Goal: Communication & Community: Answer question/provide support

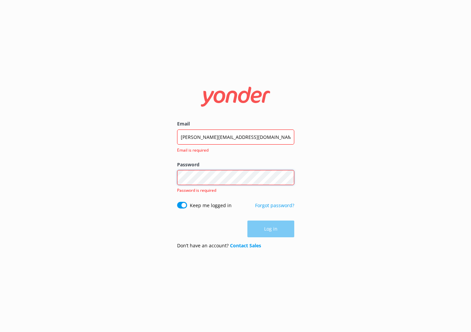
click at [270, 220] on button "Log in" at bounding box center [270, 228] width 47 height 17
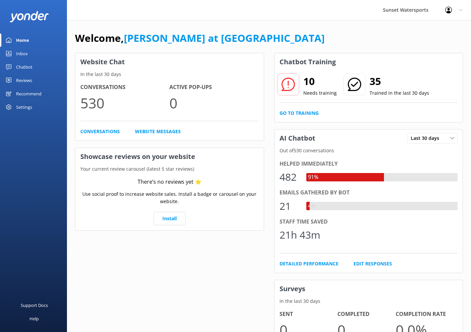
click at [28, 55] on link "Inbox" at bounding box center [33, 53] width 67 height 13
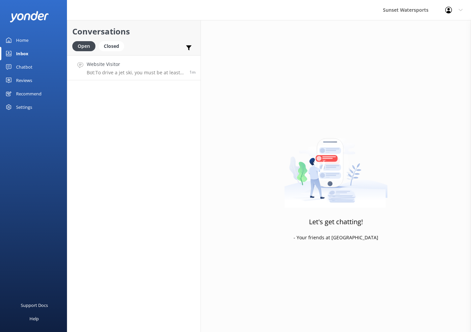
drag, startPoint x: 122, startPoint y: 70, endPoint x: 130, endPoint y: 69, distance: 8.1
click at [122, 70] on p "Bot: To drive a jet ski, you must be at least [DEMOGRAPHIC_DATA] with a valid p…" at bounding box center [136, 73] width 98 height 6
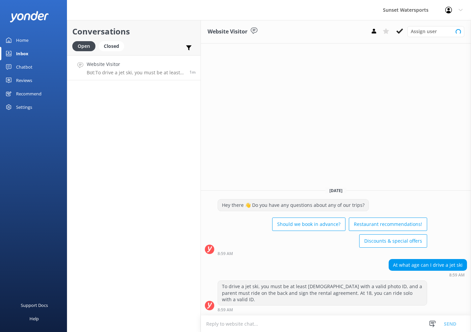
drag, startPoint x: 320, startPoint y: 323, endPoint x: 324, endPoint y: 320, distance: 4.5
click at [321, 323] on textarea at bounding box center [336, 323] width 270 height 16
type textarea "y"
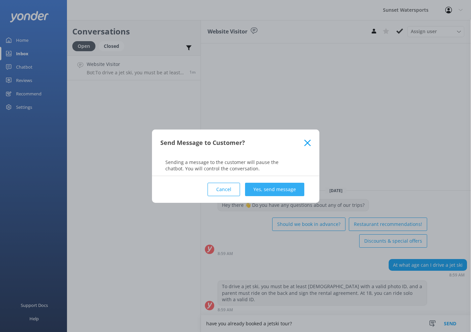
type textarea "have you already booked a jetski tour?"
click at [260, 185] on button "Yes, send message" at bounding box center [274, 189] width 59 height 13
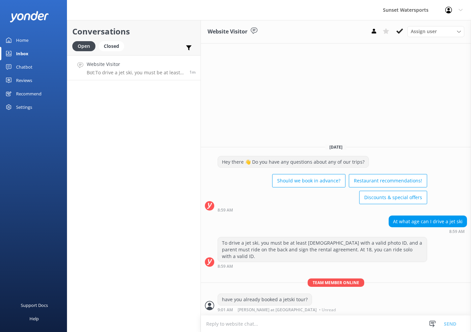
click at [273, 323] on textarea at bounding box center [336, 323] width 270 height 16
type textarea "I have some promotional rates we are offering currently"
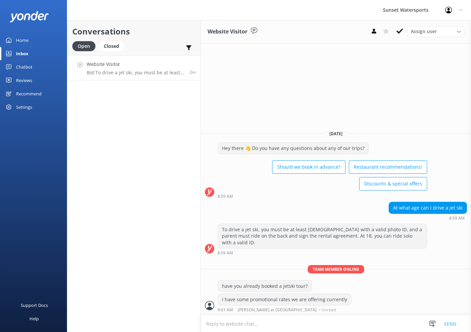
click at [395, 32] on button at bounding box center [399, 31] width 12 height 10
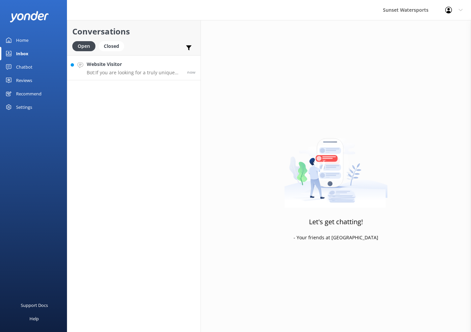
click at [126, 63] on h4 "Website Visitor" at bounding box center [134, 64] width 95 height 7
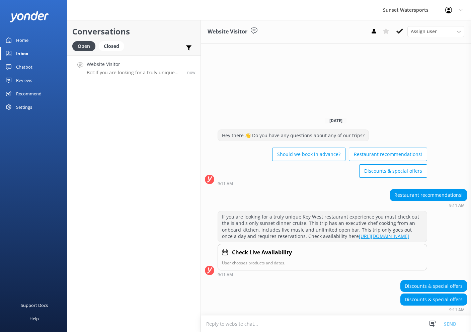
scroll to position [10, 0]
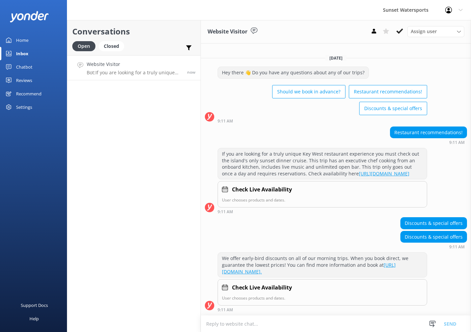
click at [334, 327] on textarea at bounding box center [336, 323] width 270 height 16
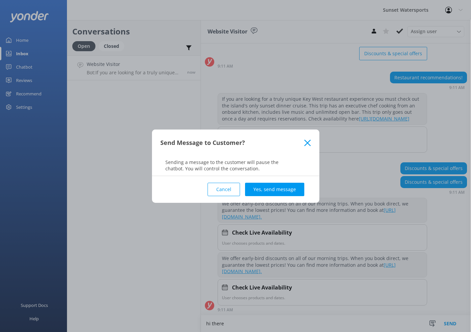
scroll to position [71, 0]
type textarea "hi there"
click at [284, 185] on button "Yes, send message" at bounding box center [274, 189] width 59 height 13
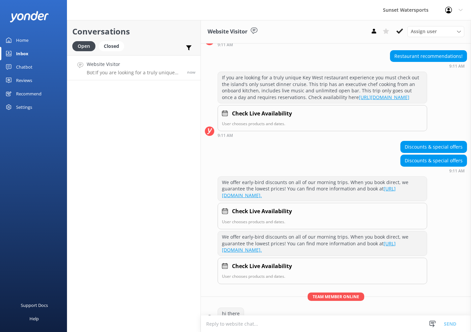
scroll to position [106, 0]
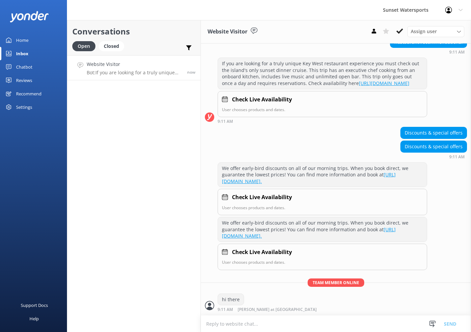
click at [275, 328] on textarea at bounding box center [336, 323] width 270 height 16
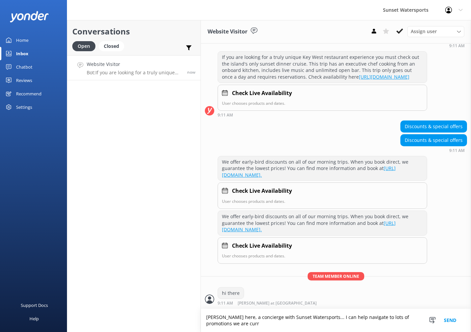
scroll to position [112, 0]
type textarea "[PERSON_NAME] here, a concierge with Sunset Watersports... I can help navigate …"
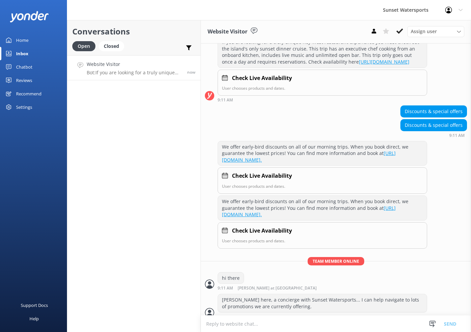
scroll to position [134, 0]
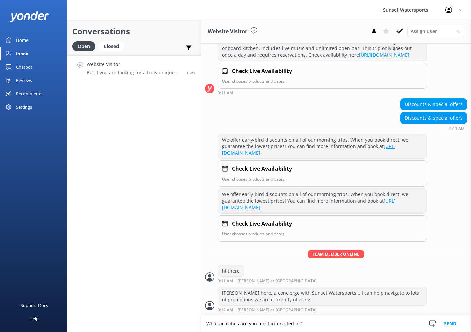
type textarea "What activities are you most interested in?"
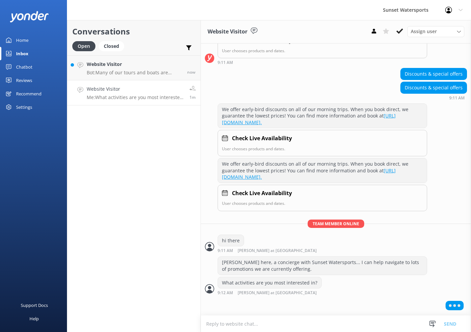
scroll to position [148, 0]
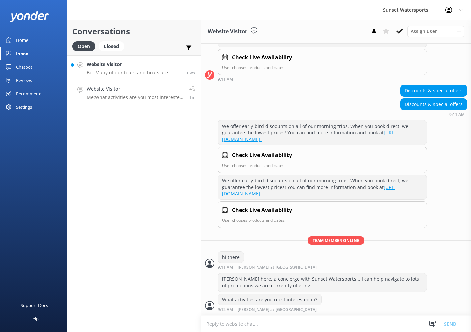
click at [137, 62] on h4 "Website Visitor" at bounding box center [134, 64] width 95 height 7
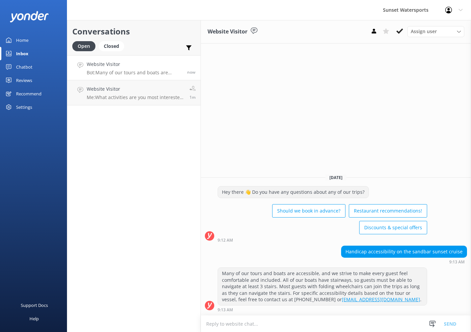
click at [297, 323] on textarea at bounding box center [336, 323] width 270 height 16
type textarea "t"
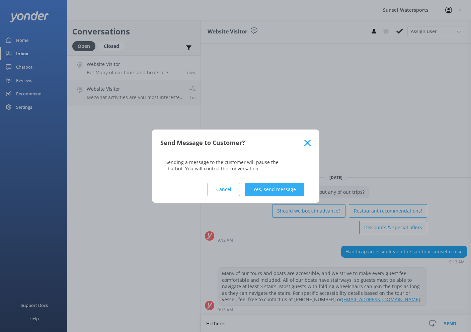
type textarea "Hi there!"
click at [283, 184] on button "Yes, send message" at bounding box center [274, 189] width 59 height 13
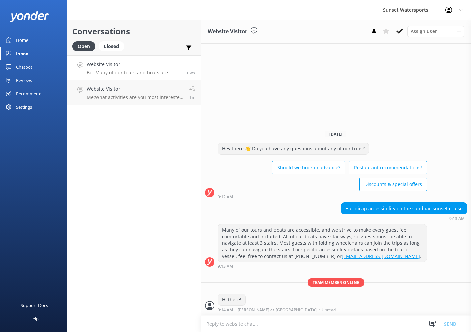
click at [262, 326] on textarea at bounding box center [336, 323] width 270 height 16
type textarea "please let me know if you have any specific questions, happy to help :)"
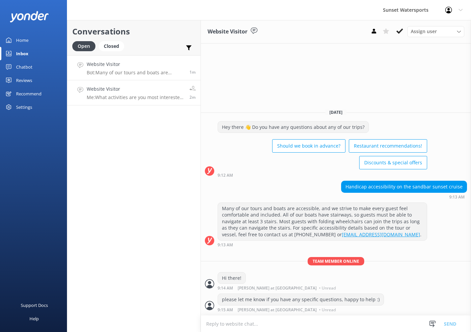
click at [165, 84] on link "Website Visitor Me: What activities are you most interested in? 2m" at bounding box center [133, 92] width 133 height 25
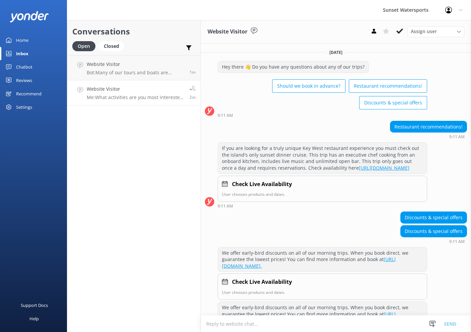
click at [145, 90] on h4 "Website Visitor" at bounding box center [136, 88] width 98 height 7
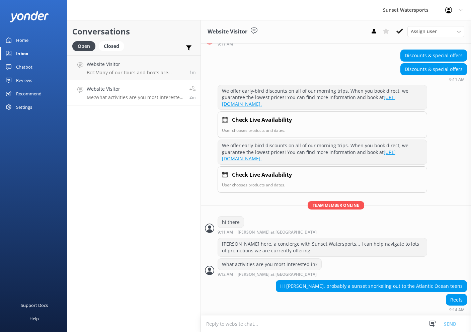
click at [291, 323] on textarea at bounding box center [336, 323] width 270 height 16
type textarea "great, we have world class reef snorkeling here and the third largest reef in t…"
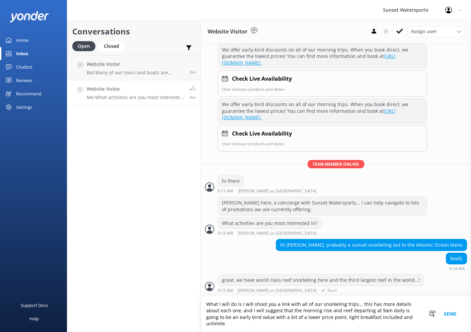
scroll to position [223, 0]
type textarea "What I will do is I will shoot you a link with all of our snorkeling trips... t…"
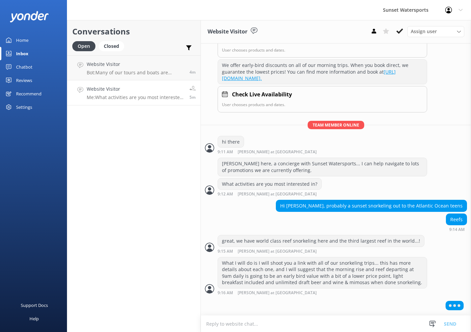
scroll to position [261, 0]
click at [248, 326] on textarea at bounding box center [336, 323] width 270 height 16
paste textarea "[URL][DOMAIN_NAME][PERSON_NAME]"
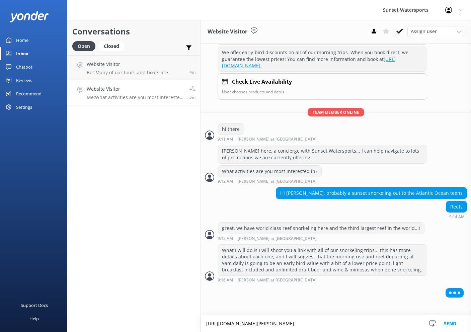
type textarea "[URL][DOMAIN_NAME][PERSON_NAME]"
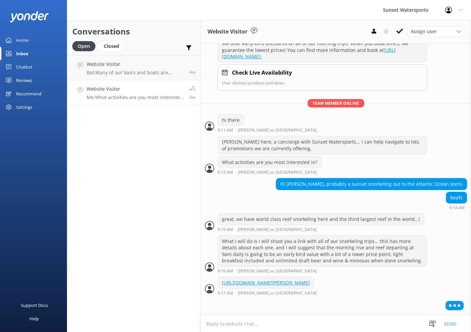
scroll to position [279, 0]
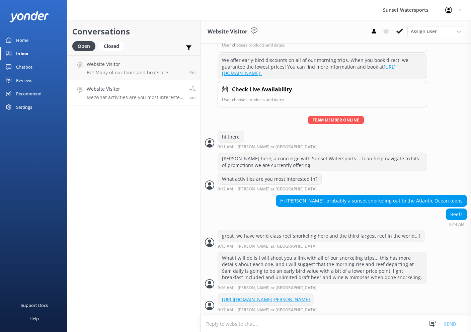
click at [247, 320] on textarea at bounding box center [336, 323] width 270 height 16
type textarea "i"
type textarea "Our reef is home to hundreds of"
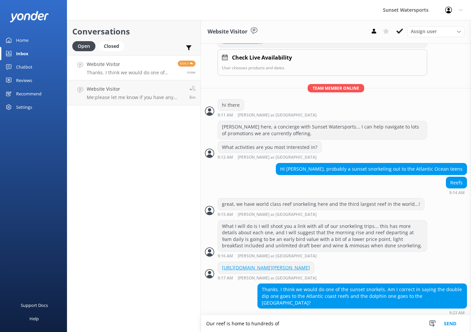
scroll to position [307, 0]
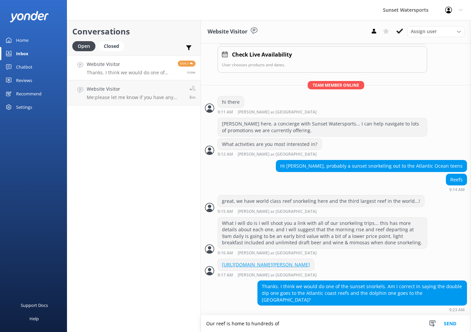
click at [316, 328] on textarea "Our reef is home to hundreds of" at bounding box center [336, 323] width 270 height 17
drag, startPoint x: 308, startPoint y: 329, endPoint x: 184, endPoint y: 318, distance: 124.9
click at [184, 318] on div "Conversations Open Closed Important Assigned to me Unassigned Website Visitor T…" at bounding box center [269, 176] width 404 height 312
type textarea "B"
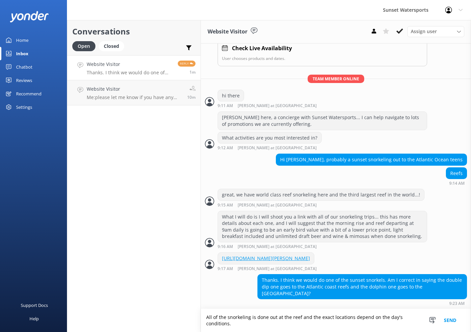
scroll to position [313, 0]
type textarea "All of the snorkeling is done out at the reef and the exact locations depend on…"
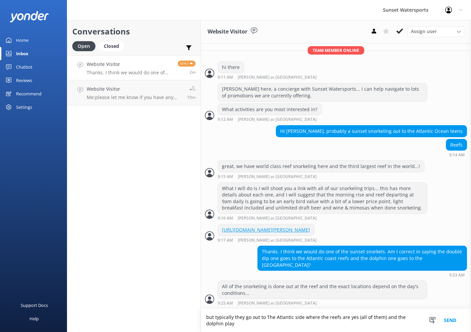
scroll to position [341, 0]
type textarea "but typically they go out to The Atlantic side where the reefs are yes (all of …"
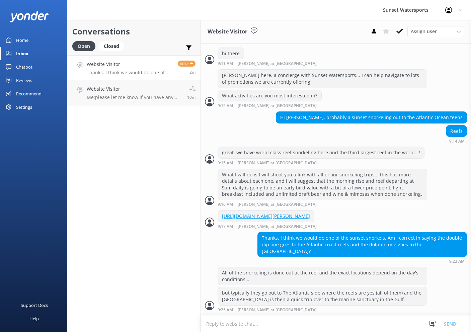
scroll to position [0, 0]
click at [144, 62] on h4 "Website Visitor" at bounding box center [130, 64] width 86 height 7
click at [288, 326] on textarea at bounding box center [336, 323] width 270 height 16
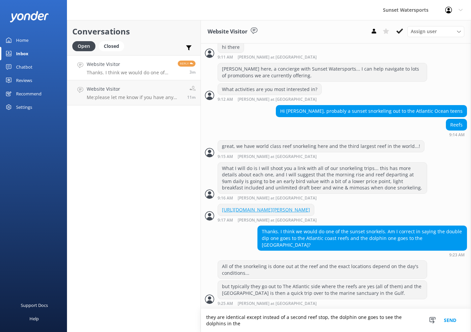
scroll to position [361, 0]
type textarea "they are identical except instead of a second reef stop, the dolphin one goes t…"
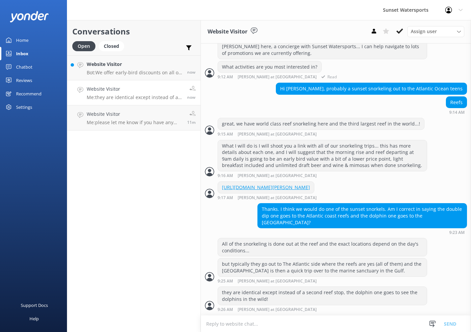
scroll to position [398, 0]
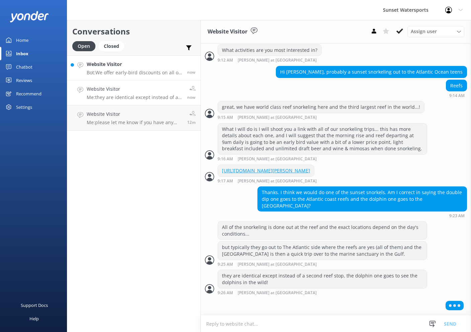
click at [156, 64] on h4 "Website Visitor" at bounding box center [134, 64] width 95 height 7
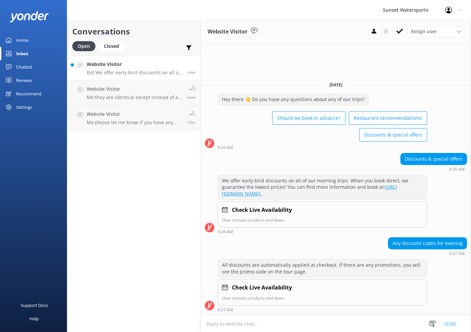
click at [261, 323] on textarea at bounding box center [336, 323] width 270 height 16
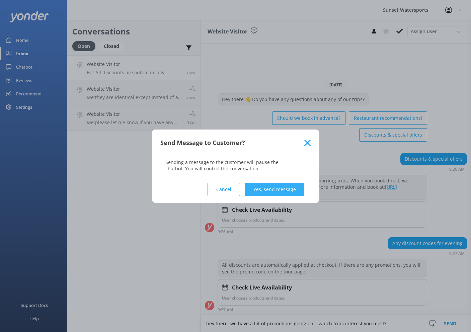
type textarea "hey there, we have a lot of promotions going on... which trips interest you mos…"
click at [275, 185] on button "Yes, send message" at bounding box center [274, 189] width 59 height 13
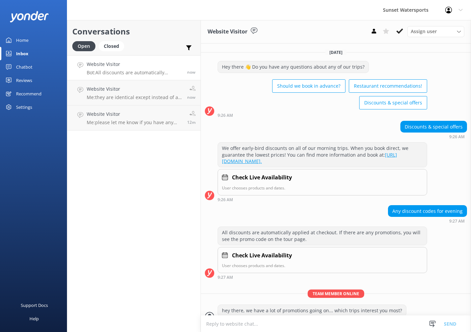
scroll to position [15, 0]
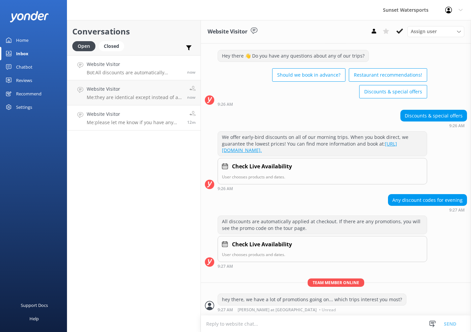
click at [151, 113] on h4 "Website Visitor" at bounding box center [134, 113] width 95 height 7
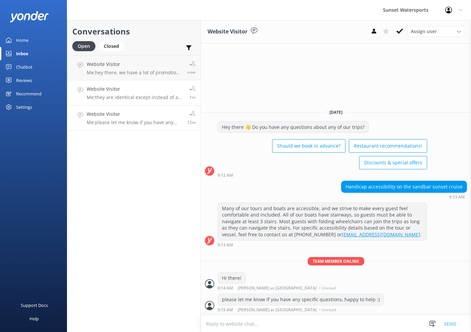
click at [146, 96] on p "Me: they are identical except instead of a second reef stop, the dolphin one go…" at bounding box center [136, 97] width 98 height 6
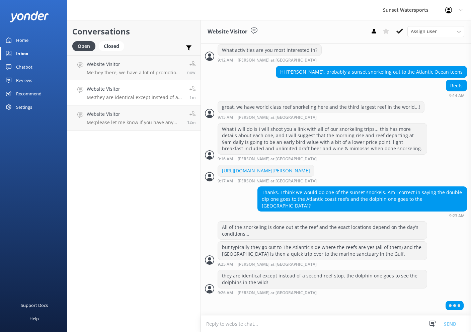
scroll to position [398, 0]
click at [146, 65] on h4 "Website Visitor" at bounding box center [134, 64] width 95 height 7
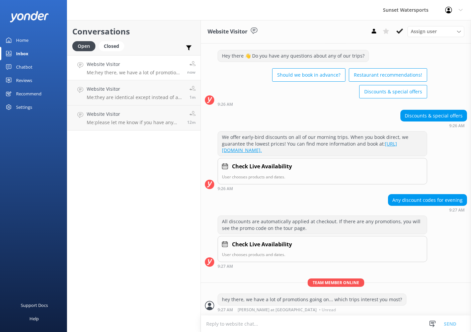
scroll to position [15, 0]
click at [138, 95] on p "Me: they are identical except instead of a second reef stop, the dolphin one go…" at bounding box center [136, 97] width 98 height 6
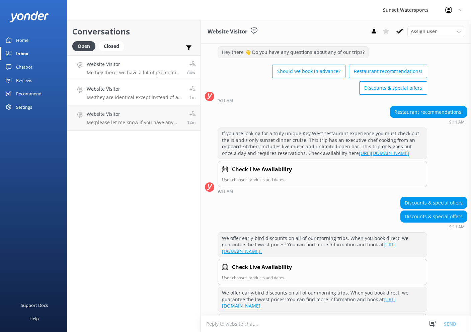
click at [149, 61] on h4 "Website Visitor" at bounding box center [134, 64] width 95 height 7
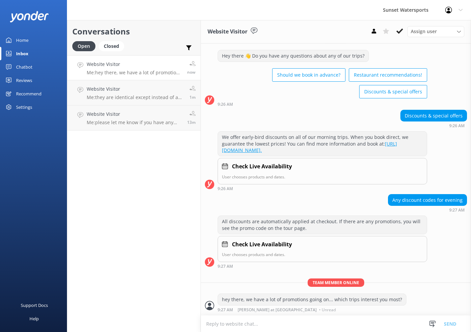
click at [135, 67] on h4 "Website Visitor" at bounding box center [134, 64] width 95 height 7
click at [140, 89] on h4 "Website Visitor" at bounding box center [136, 88] width 98 height 7
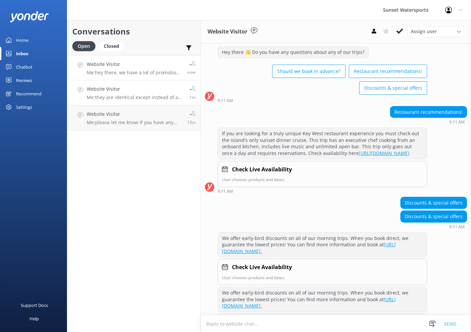
click at [149, 66] on h4 "Website Visitor" at bounding box center [134, 64] width 95 height 7
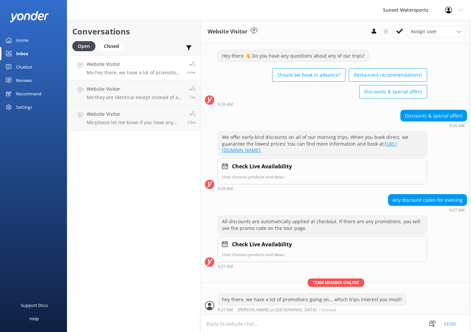
click at [321, 321] on textarea at bounding box center [336, 323] width 270 height 16
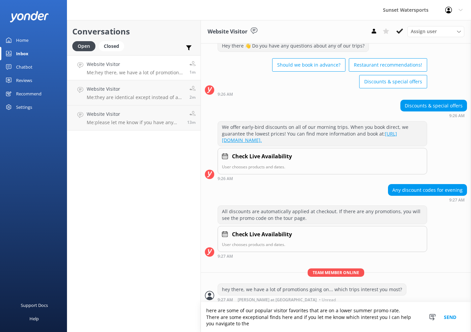
scroll to position [27, 0]
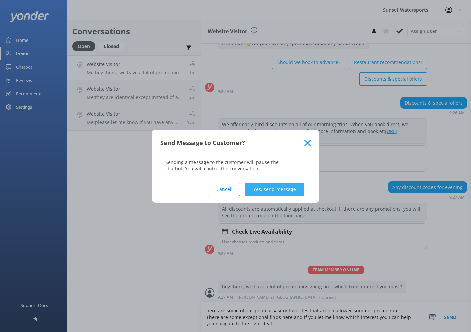
type textarea "here are some of our popular visitor favorites that are on a lower summer promo…"
click at [285, 191] on button "Yes, send message" at bounding box center [274, 189] width 59 height 13
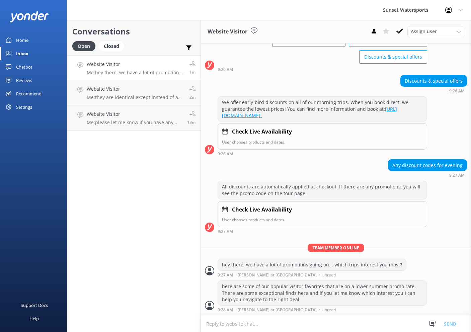
scroll to position [0, 0]
click at [293, 324] on textarea at bounding box center [336, 323] width 270 height 16
type textarea "[DOMAIN_NAME][URL]"
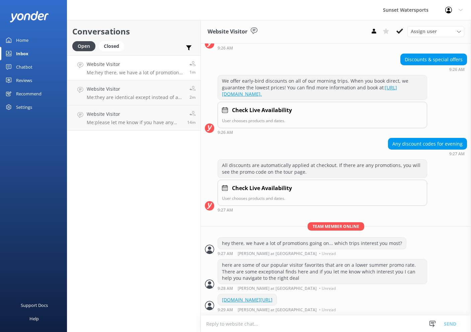
scroll to position [70, 0]
click at [175, 197] on div "Conversations Open Closed Important Assigned to me Unassigned Website Visitor M…" at bounding box center [134, 176] width 134 height 312
click at [146, 93] on div "Website Visitor Me: they are identical except instead of a second reef stop, th…" at bounding box center [134, 92] width 95 height 15
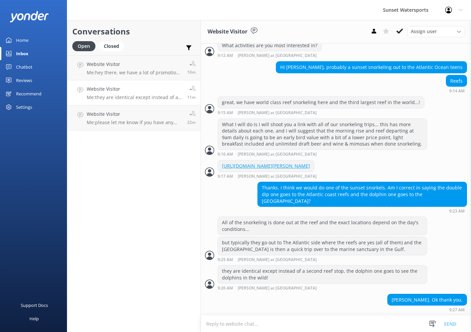
scroll to position [404, 0]
click at [402, 31] on icon at bounding box center [399, 31] width 7 height 7
click at [111, 67] on h4 "Website Visitor" at bounding box center [116, 64] width 59 height 7
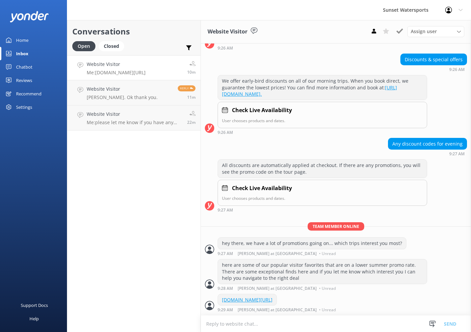
scroll to position [70, 0]
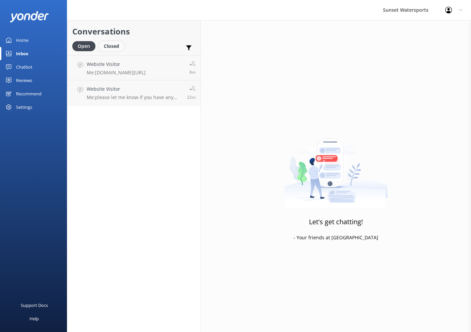
click at [118, 46] on div "Closed" at bounding box center [111, 46] width 25 height 10
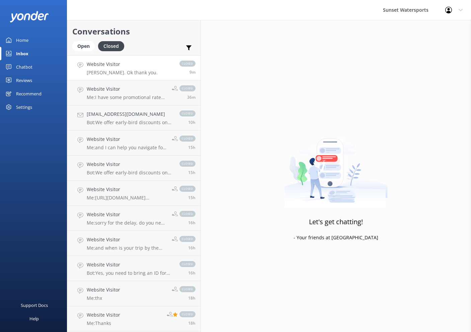
click at [147, 67] on link "Website Visitor Ah gotcha. Ok thank you. closed 9m" at bounding box center [133, 67] width 133 height 25
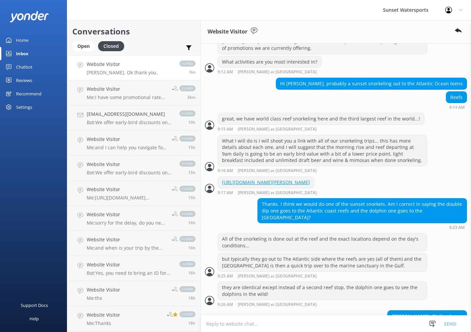
scroll to position [418, 0]
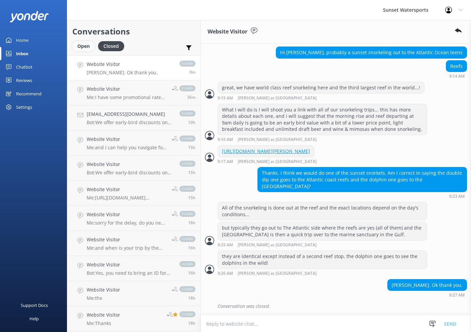
click at [85, 49] on div "Open" at bounding box center [83, 46] width 22 height 10
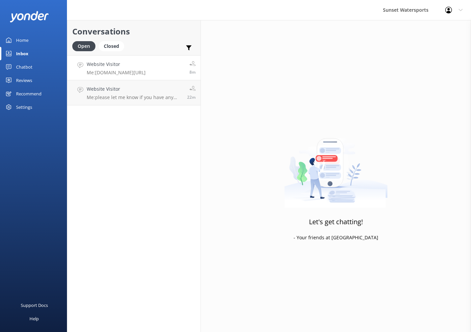
click at [146, 69] on div "Website Visitor Me: [DOMAIN_NAME][URL]" at bounding box center [116, 68] width 59 height 14
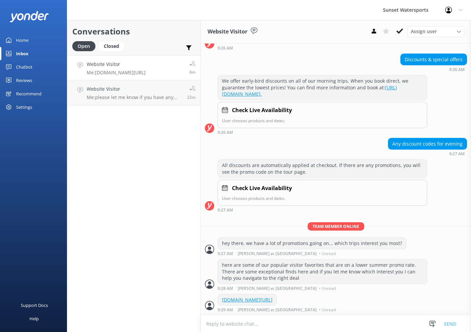
scroll to position [70, 0]
click at [438, 8] on div "Profile Settings Logout" at bounding box center [454, 10] width 34 height 20
click at [400, 33] on icon at bounding box center [399, 31] width 7 height 7
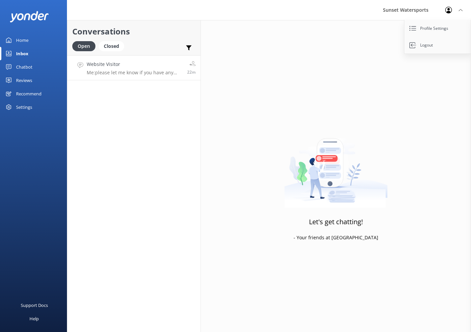
click at [143, 71] on p "Me: please let me know if you have any specific questions, happy to help :)" at bounding box center [134, 73] width 95 height 6
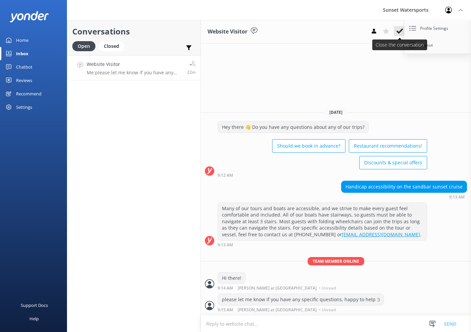
click at [396, 30] on icon at bounding box center [399, 31] width 7 height 7
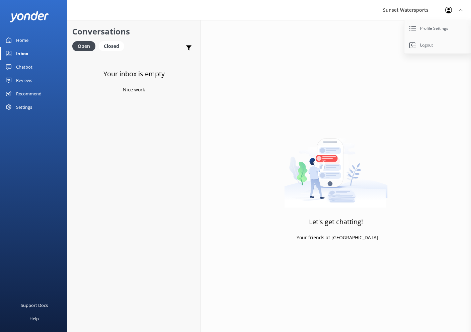
click at [27, 39] on div "Home" at bounding box center [22, 39] width 12 height 13
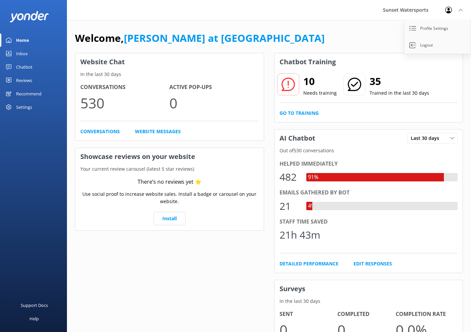
click at [22, 51] on div "Inbox" at bounding box center [22, 53] width 12 height 13
